Goal: Transaction & Acquisition: Obtain resource

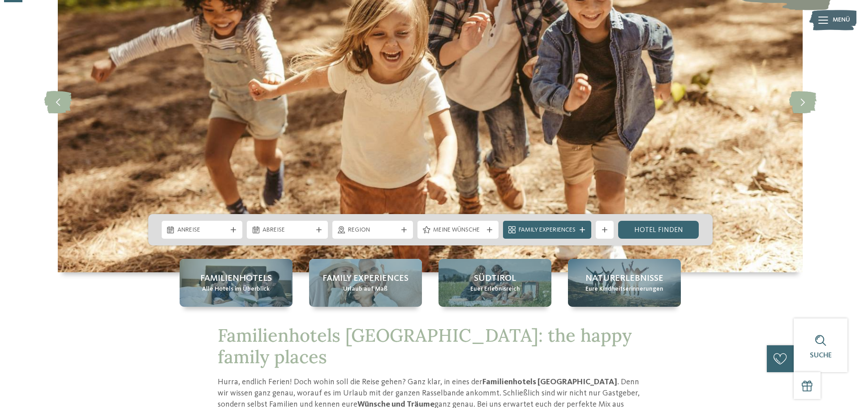
scroll to position [90, 0]
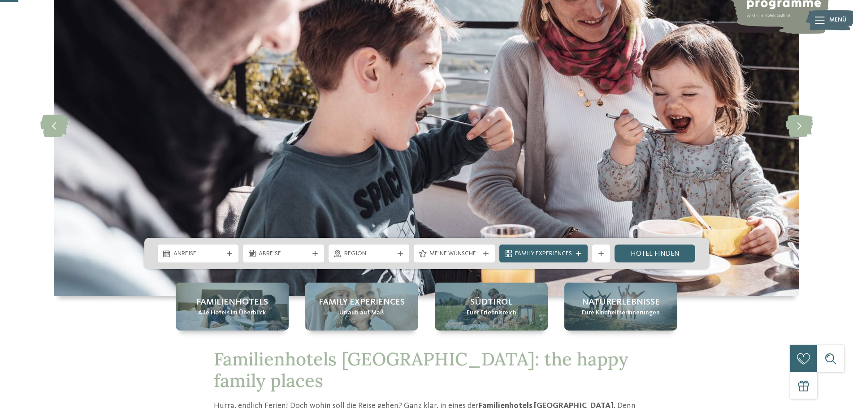
click at [820, 20] on icon at bounding box center [819, 20] width 10 height 7
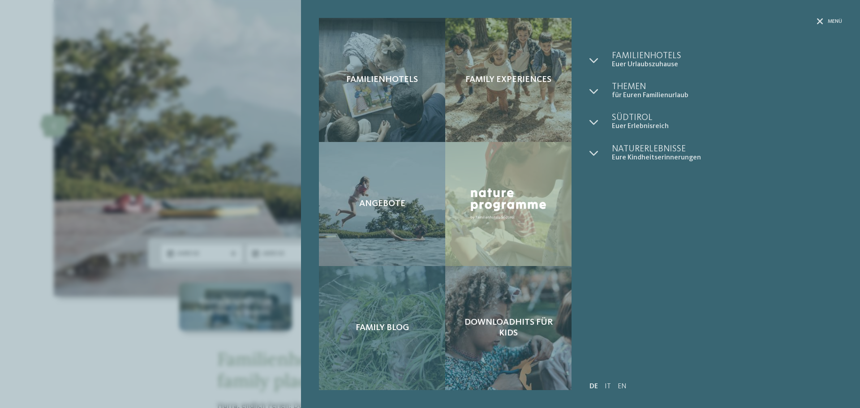
click at [397, 324] on span "Family Blog" at bounding box center [382, 328] width 53 height 11
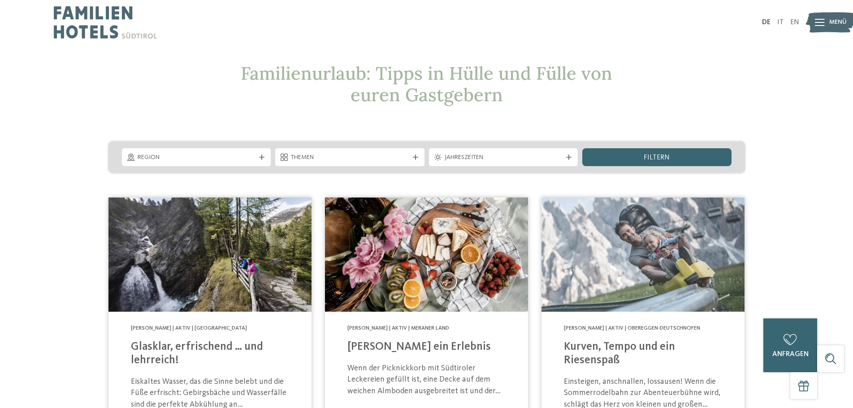
click at [831, 24] on span "Menü" at bounding box center [837, 22] width 17 height 9
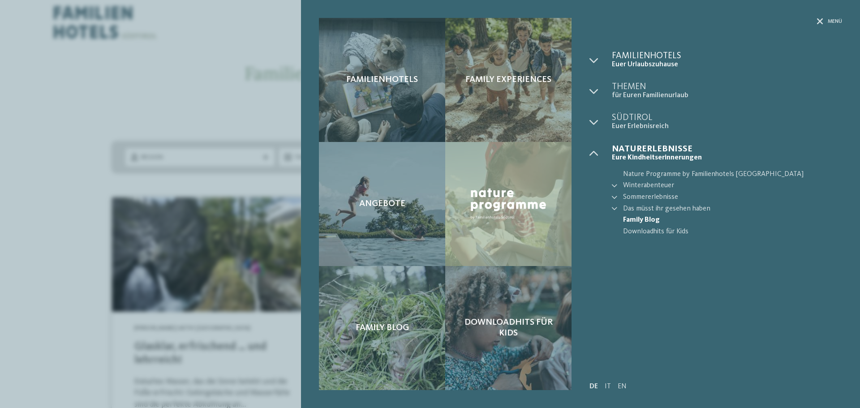
click at [672, 59] on span "Familienhotels" at bounding box center [727, 56] width 230 height 9
click at [588, 61] on div "Menü Familienhotels Euer Urlaubszuhause" at bounding box center [712, 204] width 262 height 372
click at [591, 60] on icon at bounding box center [594, 60] width 9 height 9
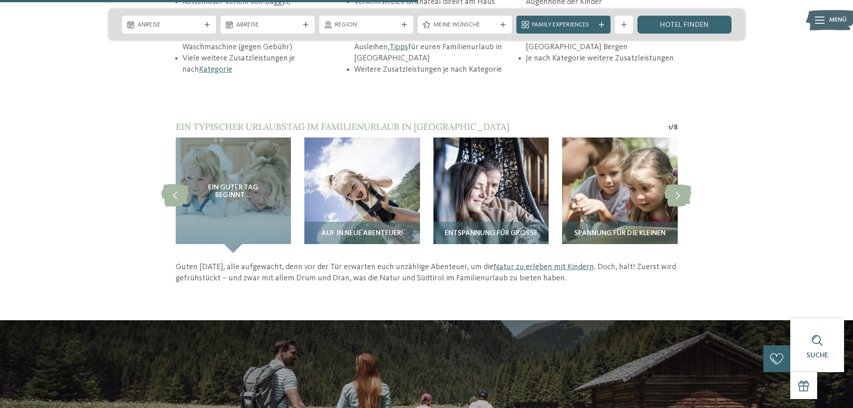
scroll to position [1344, 0]
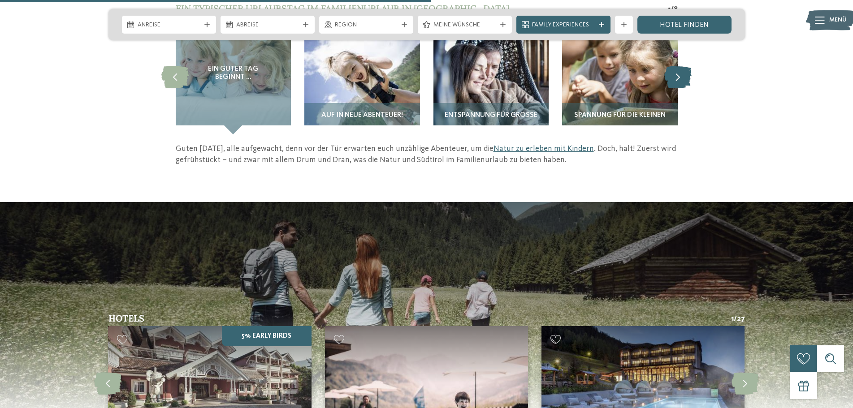
click at [683, 65] on icon at bounding box center [677, 76] width 27 height 22
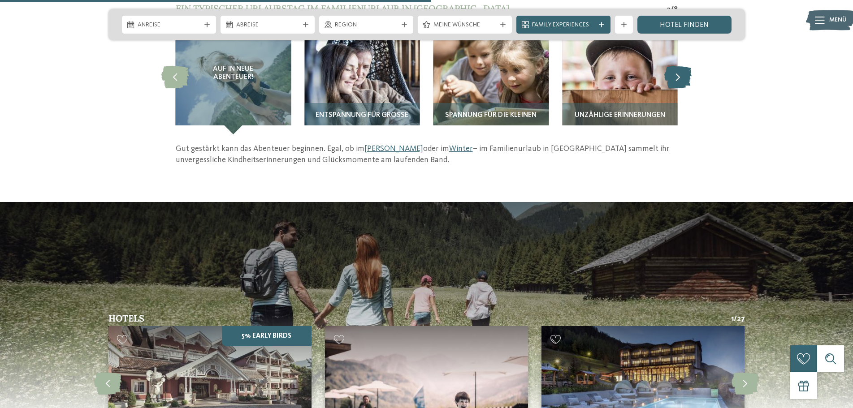
click at [683, 65] on icon at bounding box center [677, 76] width 27 height 22
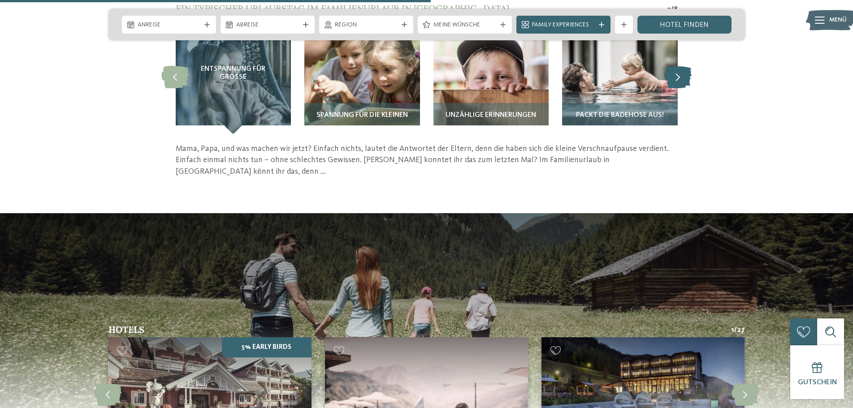
click at [683, 65] on icon at bounding box center [677, 76] width 27 height 22
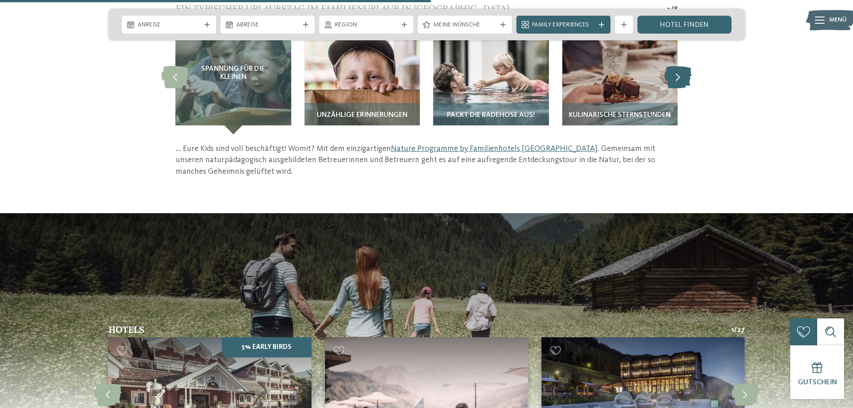
click at [683, 65] on icon at bounding box center [677, 76] width 27 height 22
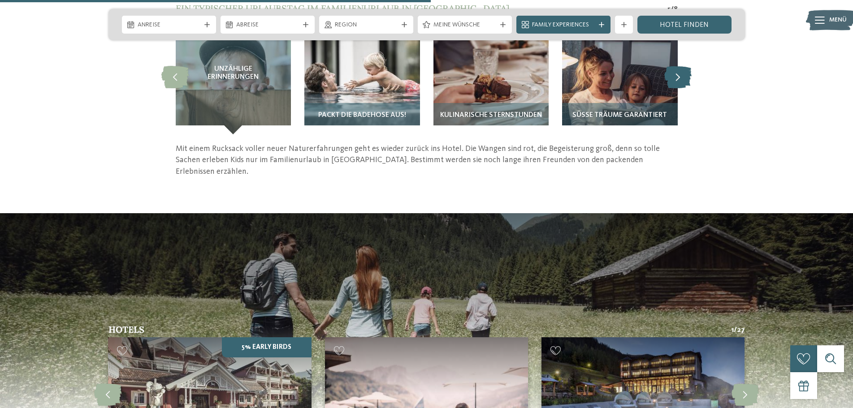
click at [683, 65] on icon at bounding box center [677, 76] width 27 height 22
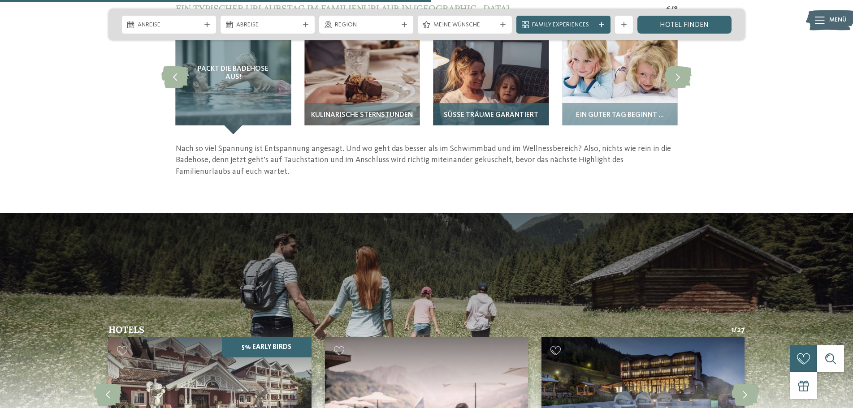
click at [487, 69] on img at bounding box center [491, 77] width 116 height 116
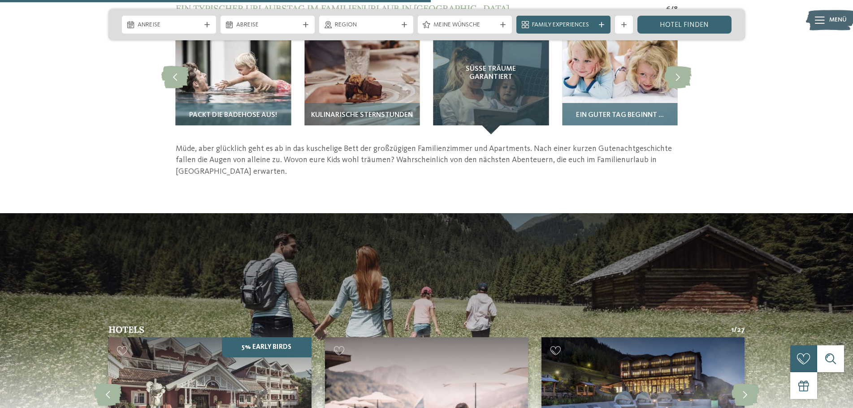
click at [642, 89] on img at bounding box center [620, 77] width 116 height 116
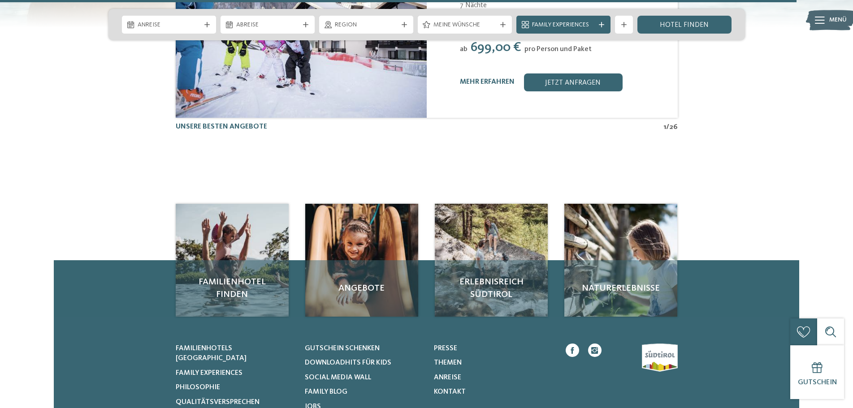
scroll to position [2509, 0]
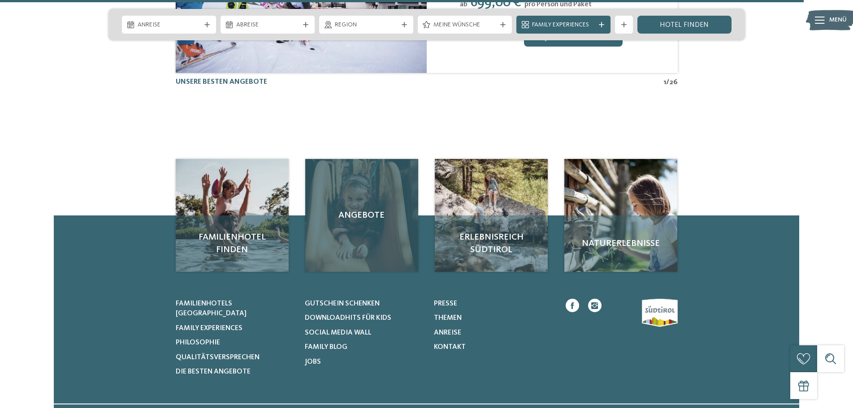
click at [365, 220] on div "Angebote" at bounding box center [361, 215] width 113 height 113
click at [360, 209] on span "Angebote" at bounding box center [361, 215] width 95 height 13
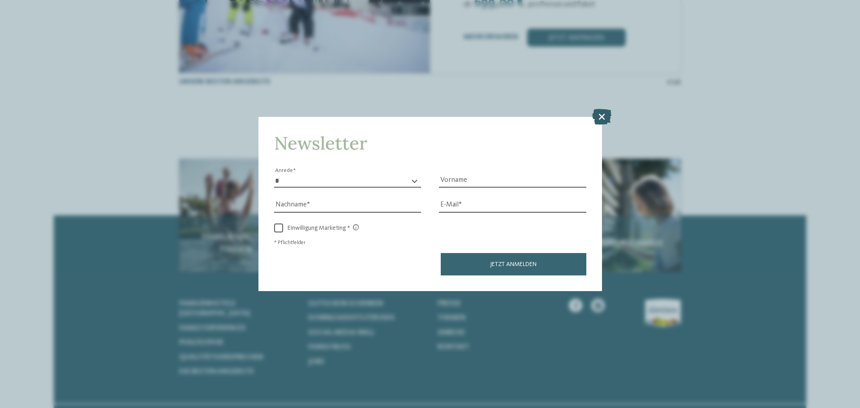
click at [605, 119] on icon at bounding box center [601, 117] width 19 height 16
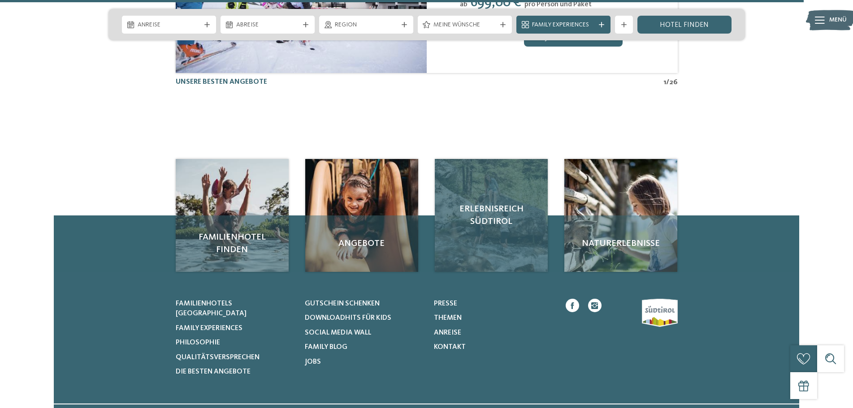
click at [487, 203] on span "Erlebnisreich Südtirol" at bounding box center [491, 215] width 95 height 25
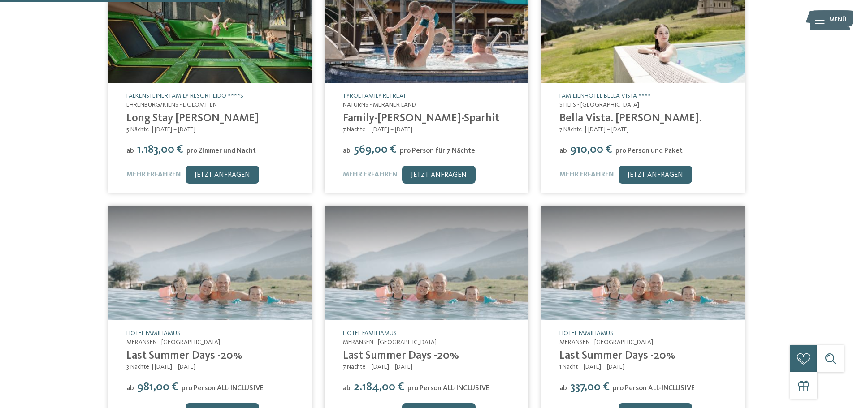
scroll to position [314, 0]
